Goal: Transaction & Acquisition: Purchase product/service

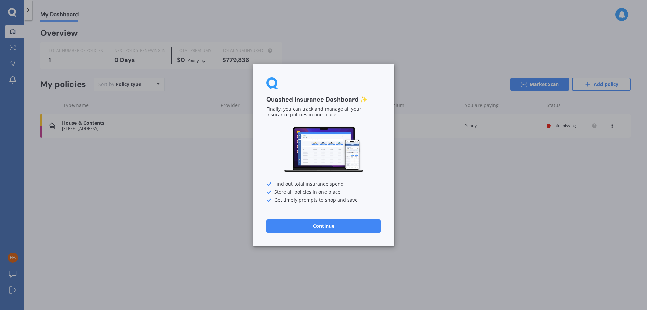
click at [329, 219] on button "Continue" at bounding box center [323, 225] width 115 height 13
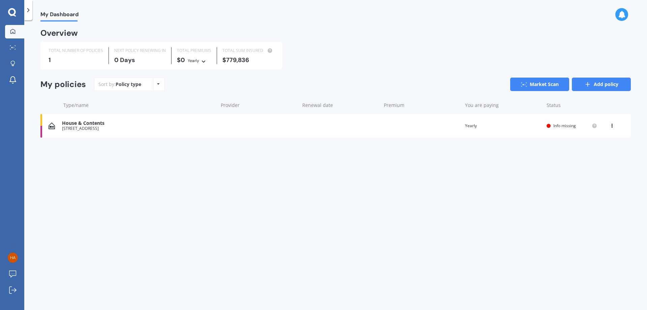
click at [595, 81] on link "Add policy" at bounding box center [601, 83] width 59 height 13
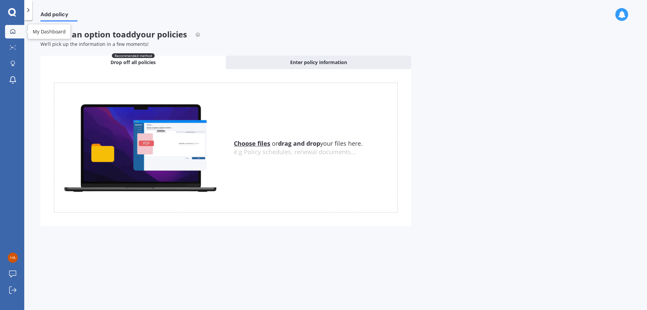
click at [18, 32] on div at bounding box center [13, 32] width 10 height 6
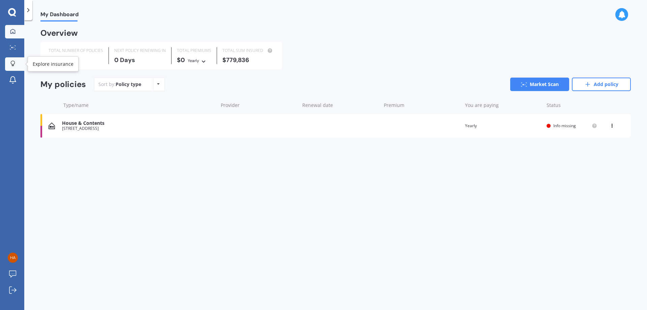
click at [20, 63] on link "Explore insurance" at bounding box center [14, 63] width 19 height 13
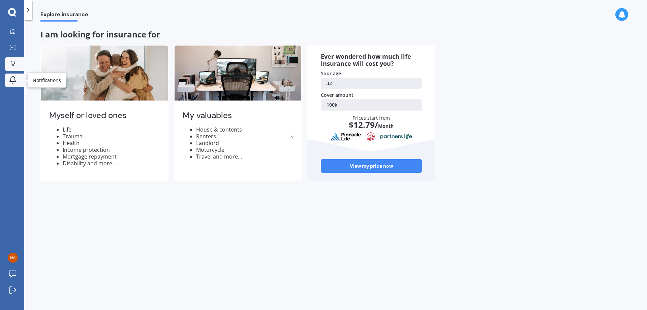
click at [11, 79] on icon at bounding box center [13, 80] width 8 height 8
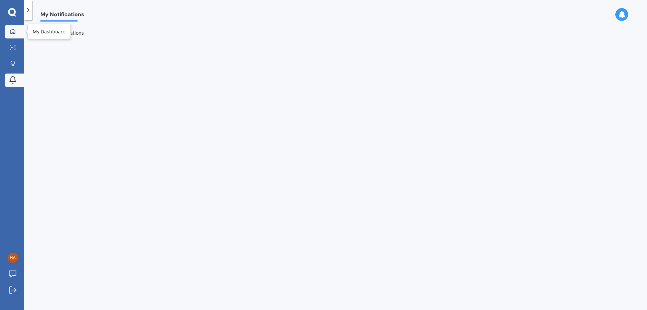
click at [16, 32] on div at bounding box center [13, 32] width 10 height 6
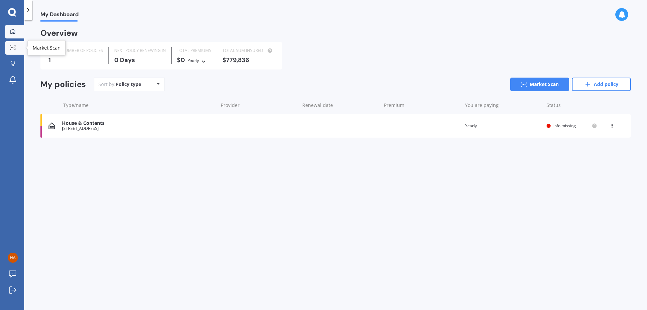
click at [14, 48] on circle at bounding box center [13, 47] width 1 height 1
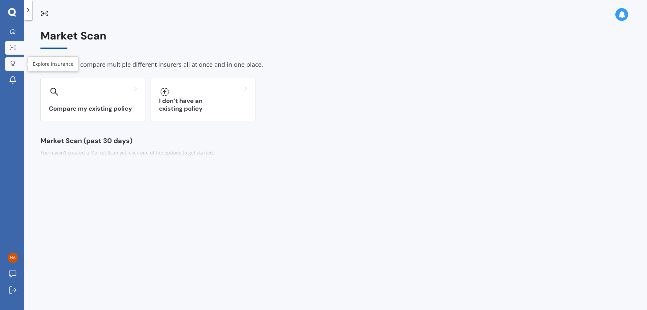
click at [13, 65] on icon at bounding box center [12, 64] width 5 height 6
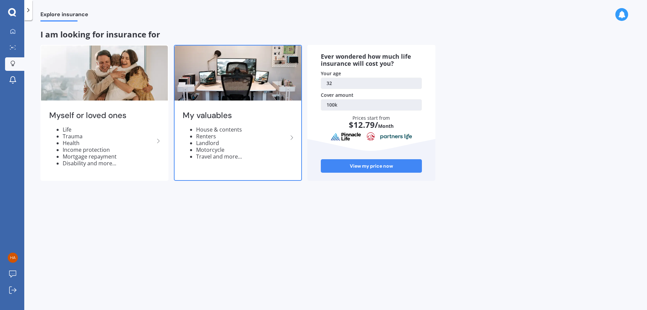
click at [236, 139] on li "Landlord" at bounding box center [242, 142] width 92 height 7
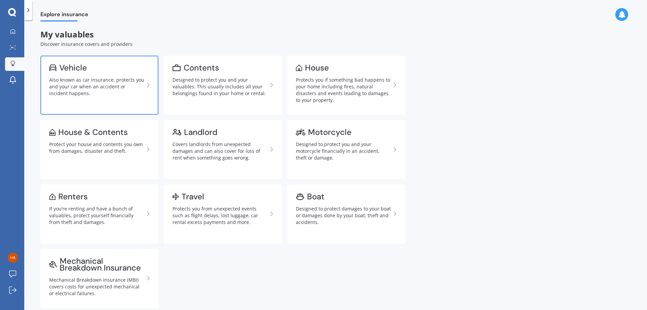
click at [117, 97] on link "Vehicle Also known as car insurance, protects you and your car when an accident…" at bounding box center [99, 85] width 118 height 59
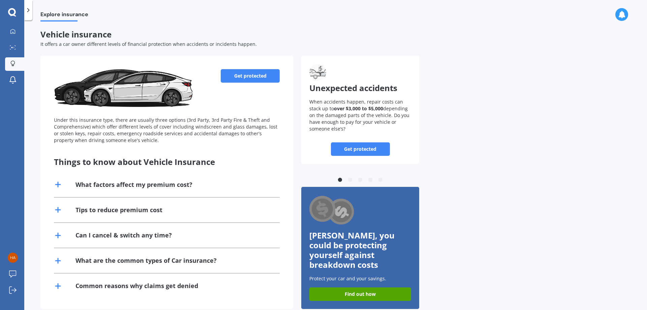
scroll to position [6, 0]
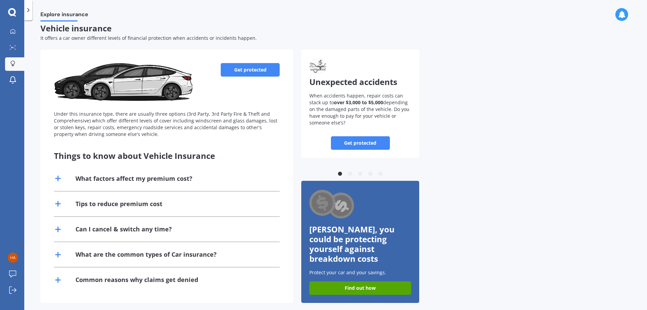
click at [150, 199] on div "Tips to reduce premium cost" at bounding box center [118, 203] width 87 height 8
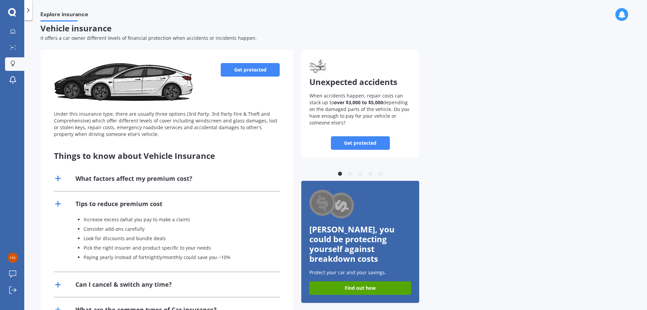
click at [150, 199] on div "Tips to reduce premium cost" at bounding box center [118, 203] width 87 height 8
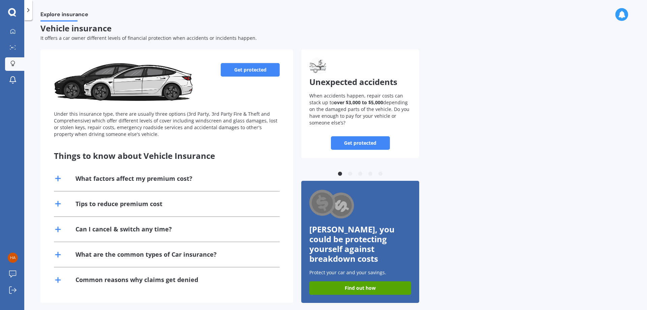
click at [245, 71] on link "Get protected" at bounding box center [250, 69] width 59 height 13
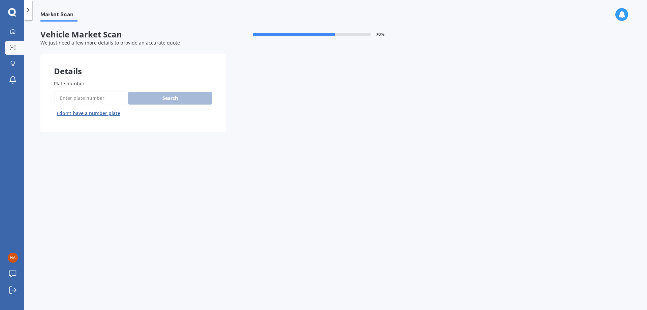
click at [107, 98] on input "Plate number" at bounding box center [89, 98] width 71 height 14
type input "ndc307"
click at [0, 0] on button "Next" at bounding box center [0, 0] width 0 height 0
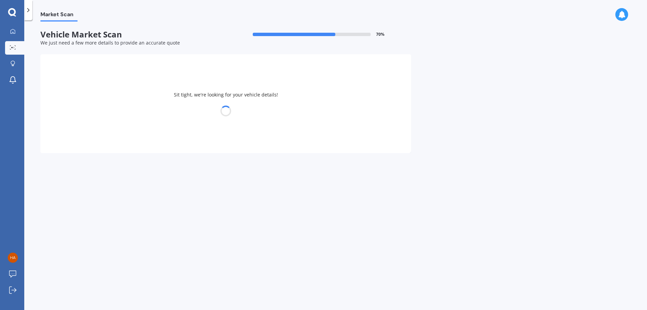
select select "MITSUBISHI"
select select "OUTLANDER"
select select "01"
select select "04"
select select "1993"
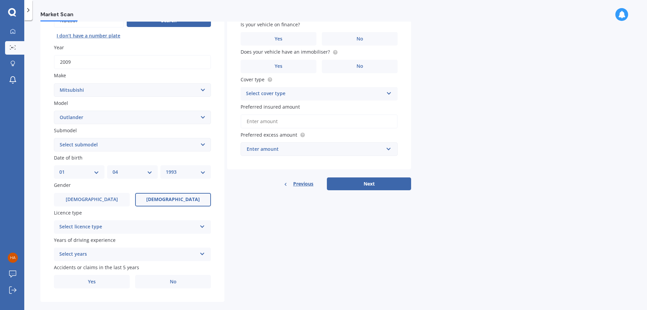
scroll to position [87, 0]
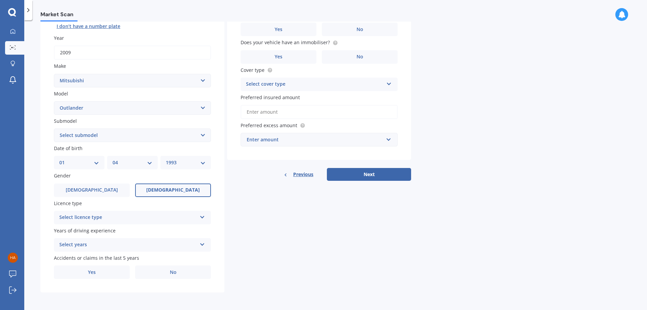
click at [124, 217] on div "Select licence type" at bounding box center [127, 217] width 137 height 8
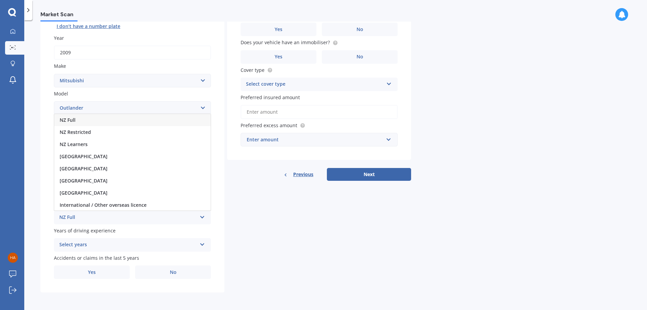
click at [88, 120] on div "NZ Full" at bounding box center [132, 120] width 156 height 12
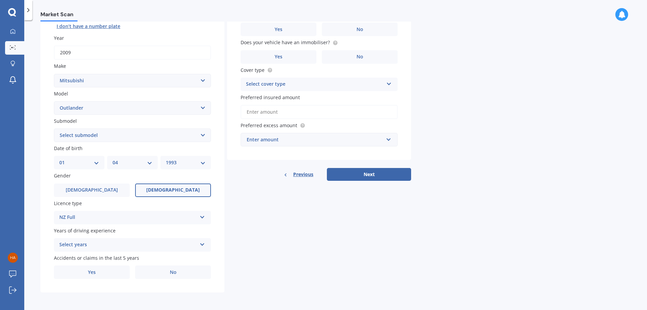
click at [118, 246] on div "Select years" at bounding box center [127, 245] width 137 height 8
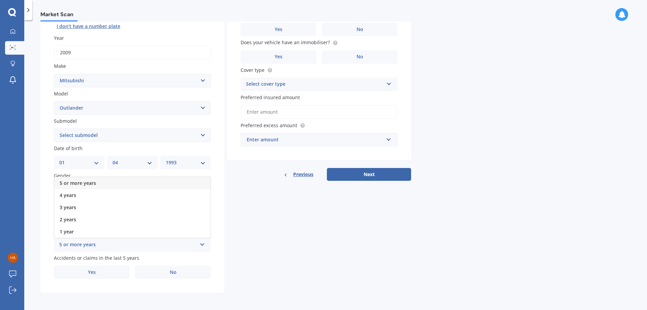
click at [111, 180] on div "5 or more years" at bounding box center [132, 183] width 156 height 12
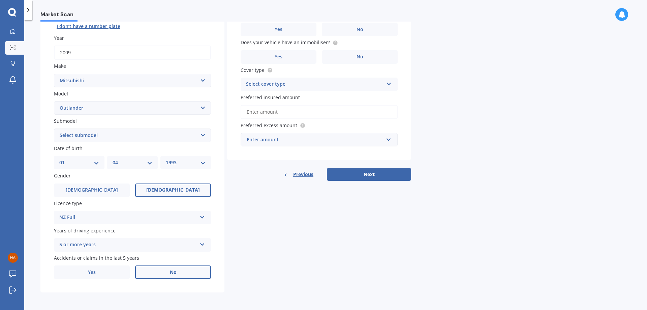
click at [170, 273] on span "No" at bounding box center [173, 272] width 7 height 6
click at [0, 0] on input "No" at bounding box center [0, 0] width 0 height 0
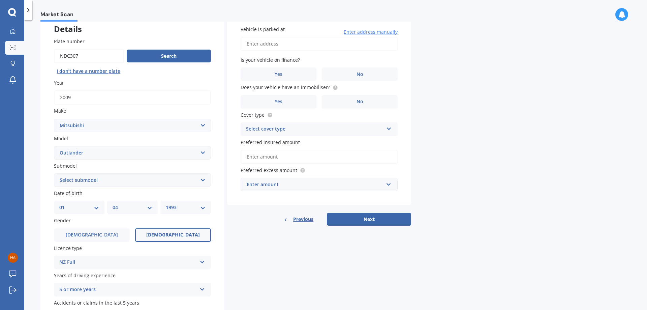
scroll to position [0, 0]
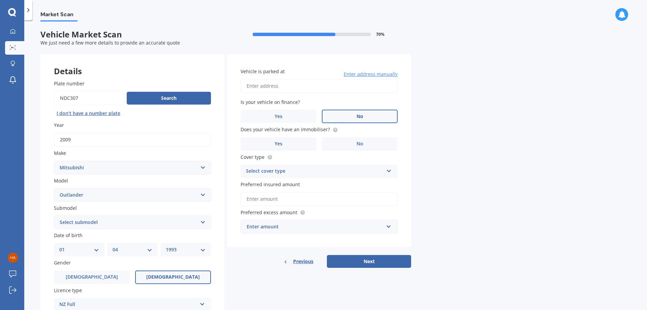
click at [356, 118] on span "No" at bounding box center [359, 117] width 7 height 6
click at [0, 0] on input "No" at bounding box center [0, 0] width 0 height 0
click at [333, 87] on input "Vehicle is parked at" at bounding box center [319, 86] width 157 height 14
type input "3"
click at [327, 255] on button "Next" at bounding box center [369, 261] width 84 height 13
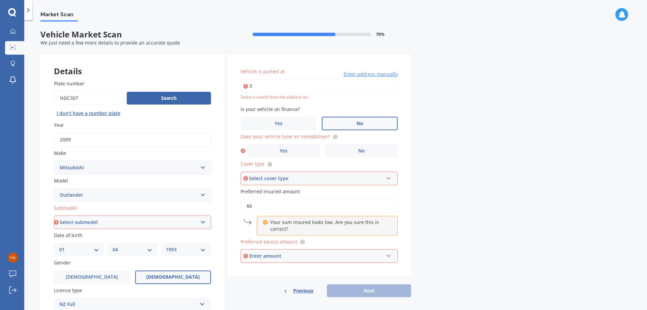
type input "$6"
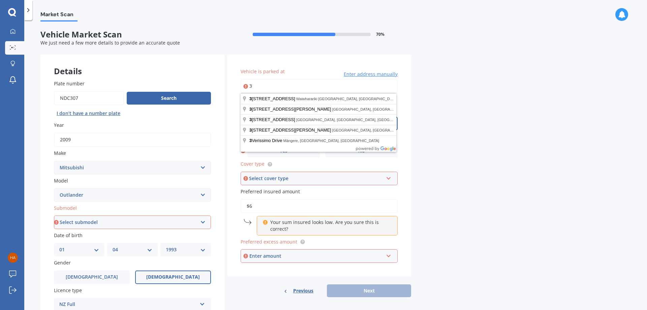
click at [333, 87] on input "3" at bounding box center [319, 86] width 157 height 14
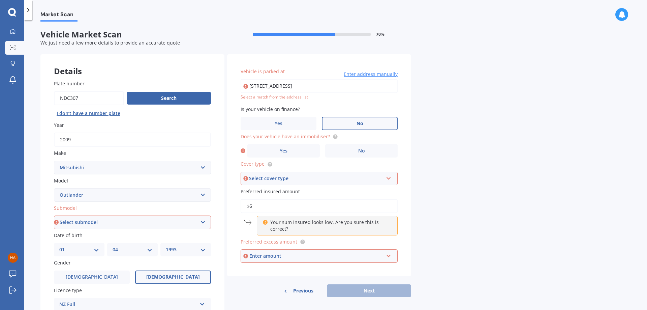
type input "[STREET_ADDRESS]"
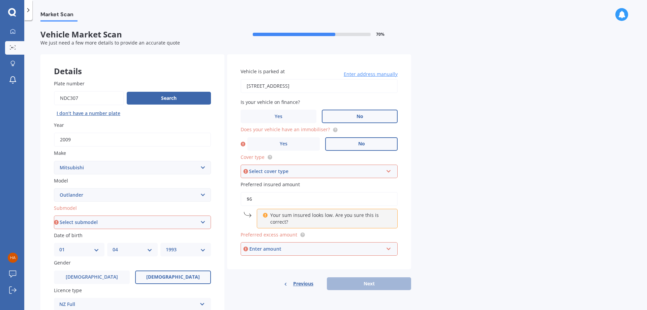
click at [385, 148] on label "No" at bounding box center [361, 143] width 72 height 13
click at [0, 0] on input "No" at bounding box center [0, 0] width 0 height 0
click at [353, 173] on div "Select cover type" at bounding box center [316, 170] width 134 height 7
click at [340, 186] on div "Comprehensive" at bounding box center [319, 184] width 156 height 12
click at [284, 196] on input "$6" at bounding box center [319, 199] width 157 height 14
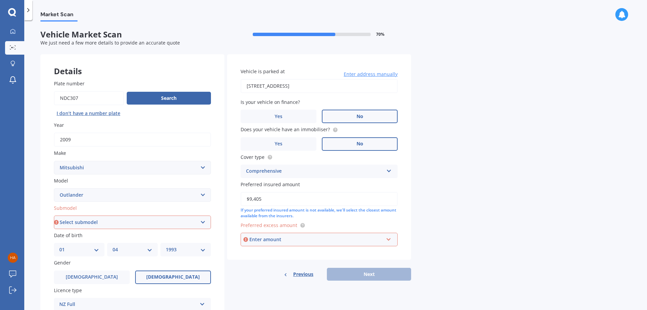
type input "$9,405"
click at [434, 213] on div "Market Scan Vehicle Market Scan 70 % We just need a few more details to provide…" at bounding box center [335, 166] width 623 height 289
click at [284, 244] on input "text" at bounding box center [316, 239] width 151 height 13
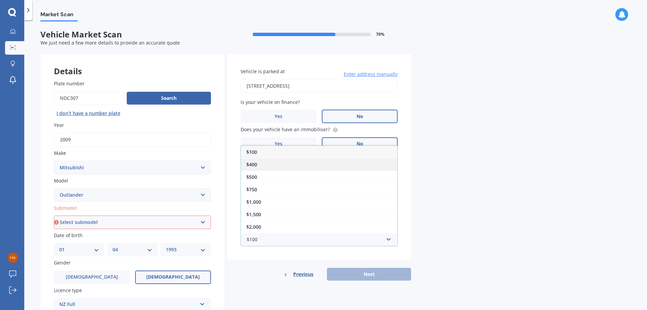
click at [292, 170] on div "$400" at bounding box center [319, 164] width 156 height 12
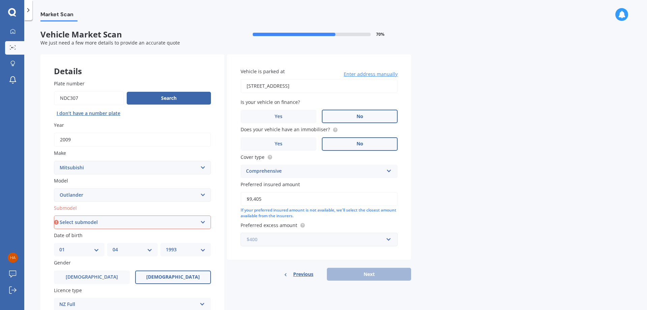
click at [282, 243] on input "text" at bounding box center [316, 239] width 151 height 13
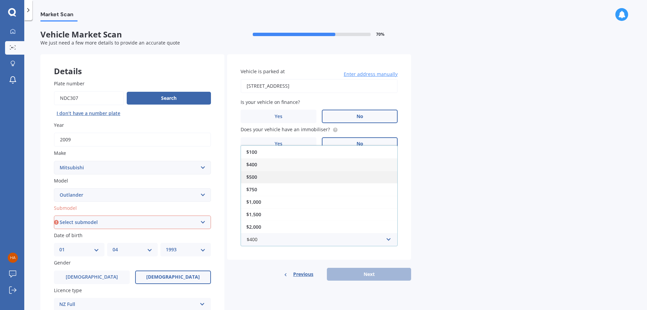
click at [267, 177] on div "$500" at bounding box center [319, 176] width 156 height 12
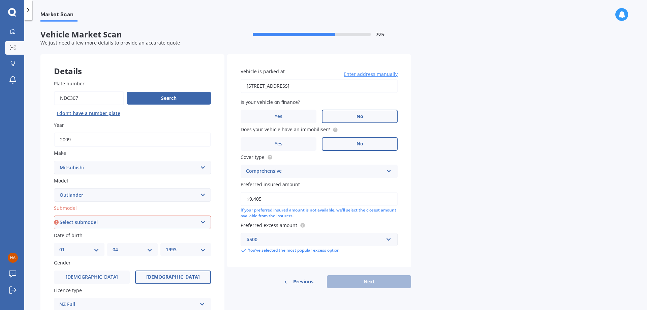
click at [348, 282] on div "Previous Next" at bounding box center [319, 281] width 184 height 13
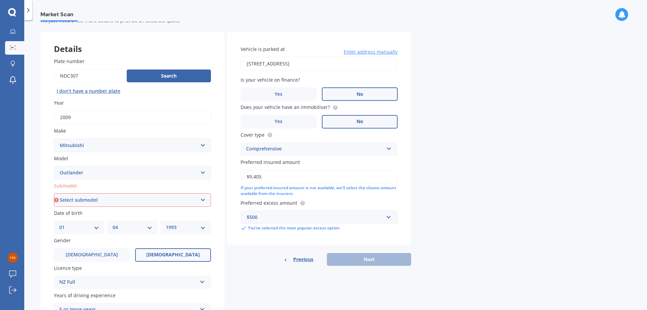
scroll to position [34, 0]
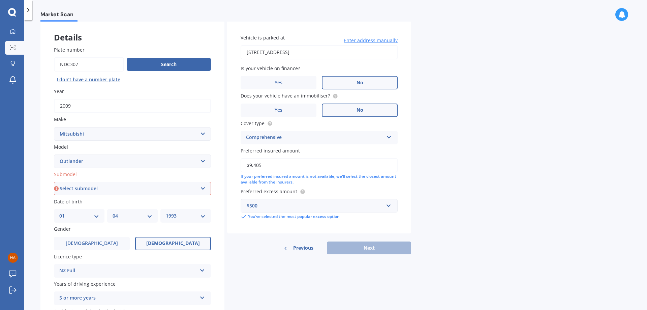
click at [103, 192] on select "Select submodel (All other) 2.4 Litre Station Wagon 3.0 Litre AWD 3.0 VRX Auto …" at bounding box center [132, 188] width 157 height 13
select select "2.4 LITRE STATION WAGON"
click at [54, 182] on select "Select submodel (All other) 2.4 Litre Station Wagon 3.0 Litre AWD 3.0 VRX Auto …" at bounding box center [132, 188] width 157 height 13
click at [357, 244] on button "Next" at bounding box center [369, 247] width 84 height 13
select select "01"
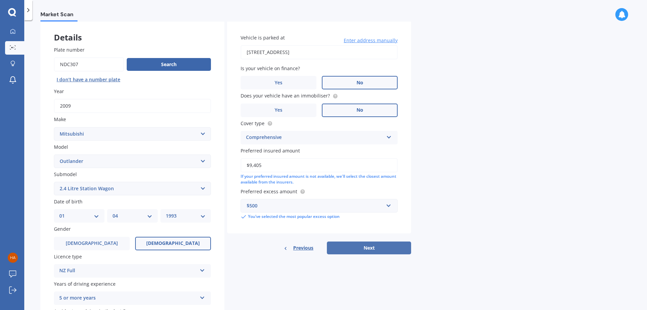
select select "04"
select select "1993"
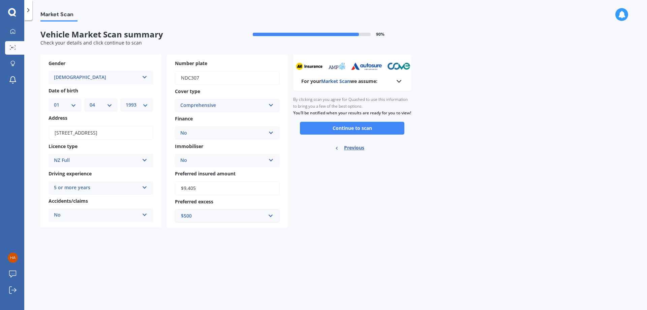
scroll to position [0, 0]
click at [376, 133] on button "Continue to scan" at bounding box center [352, 128] width 104 height 13
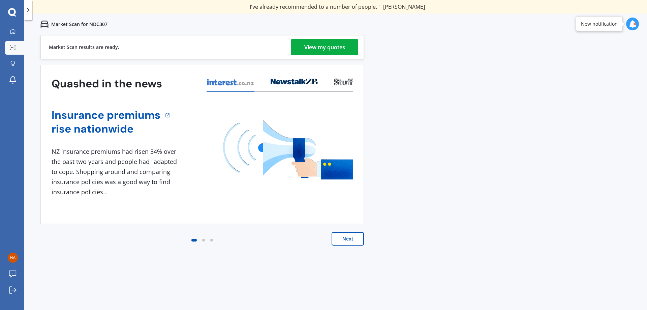
click at [333, 41] on div "View my quotes" at bounding box center [324, 47] width 41 height 16
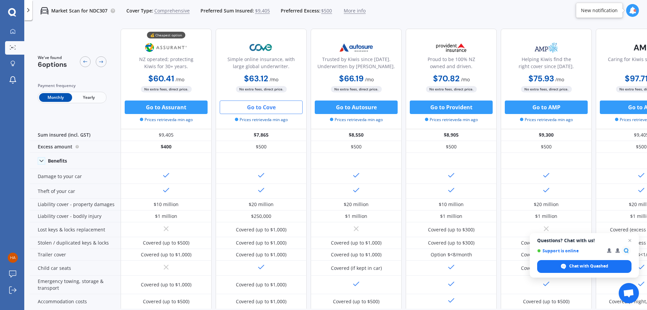
click at [269, 111] on button "Go to Cove" at bounding box center [261, 106] width 83 height 13
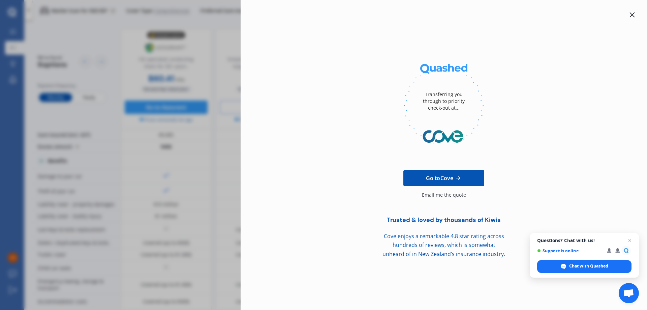
click at [635, 18] on div at bounding box center [632, 15] width 8 height 8
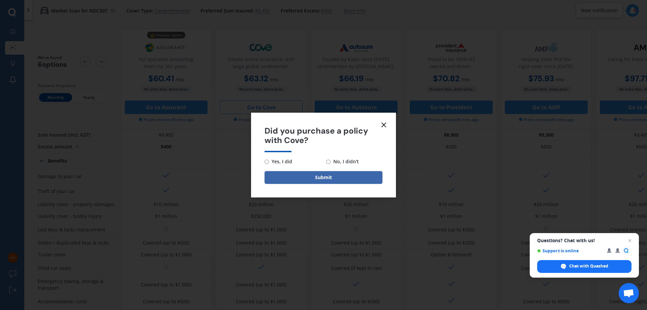
click at [632, 16] on div "Did you purchase a policy with Cove? Yes, I did No, I didn't Submit" at bounding box center [323, 155] width 647 height 310
click at [353, 161] on span "No, I didn't" at bounding box center [345, 161] width 28 height 8
click at [331, 161] on input "No, I didn't" at bounding box center [328, 161] width 4 height 4
radio input "true"
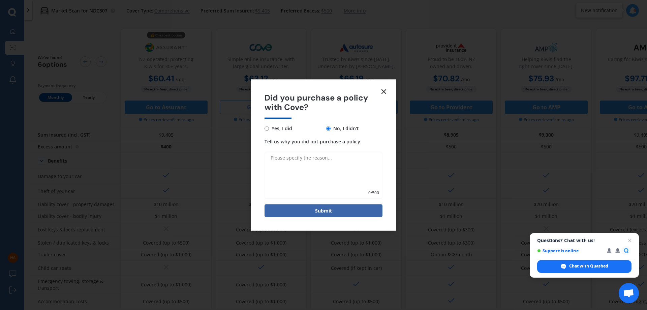
click at [381, 94] on icon at bounding box center [384, 91] width 8 height 8
